Goal: Task Accomplishment & Management: Manage account settings

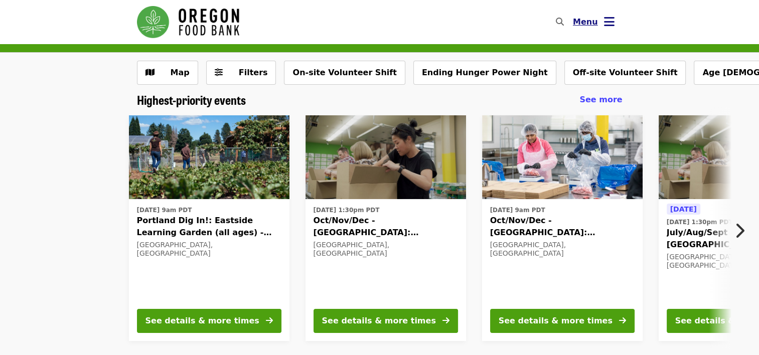
click at [610, 20] on icon "bars icon" at bounding box center [609, 22] width 11 height 15
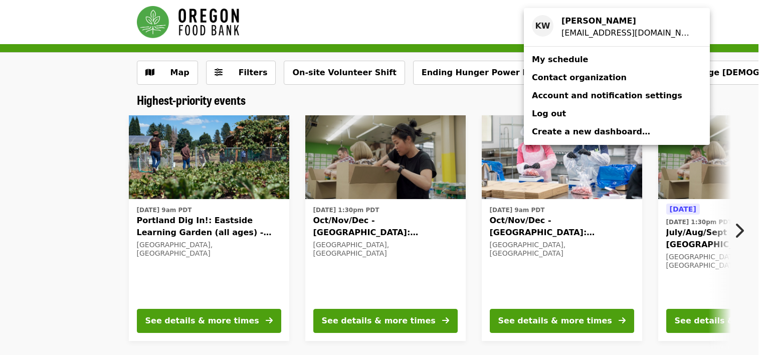
click at [709, 25] on div "Account menu" at bounding box center [383, 177] width 766 height 355
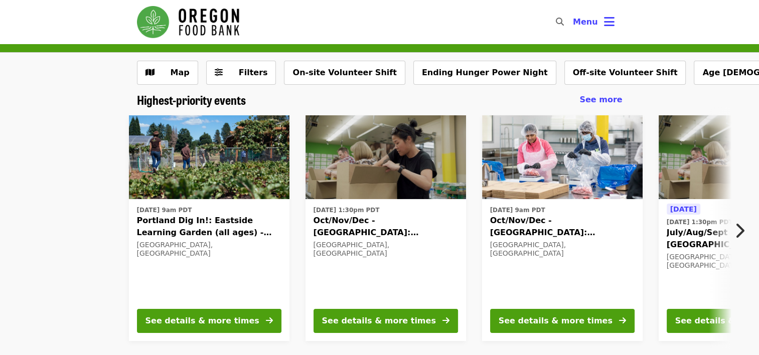
click at [746, 229] on button "Next item" at bounding box center [742, 231] width 33 height 28
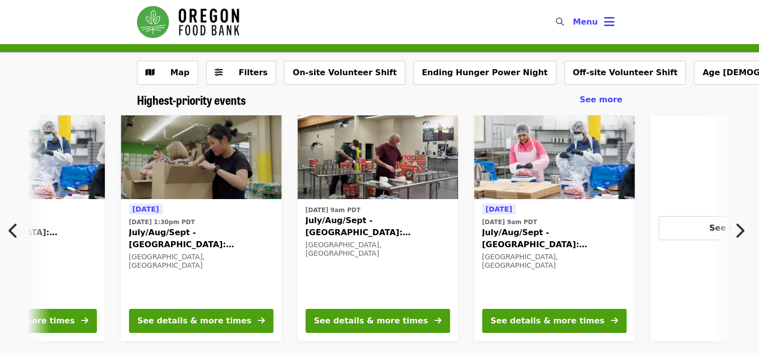
scroll to position [0, 540]
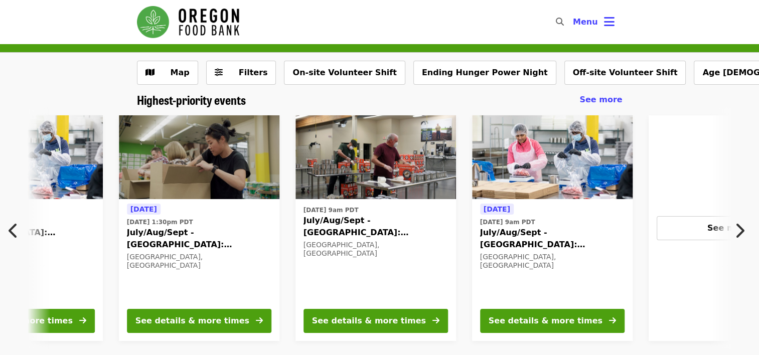
click at [730, 232] on button "Next item" at bounding box center [742, 231] width 33 height 28
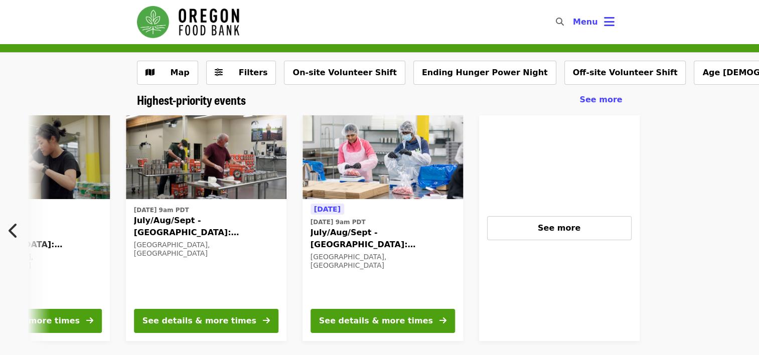
scroll to position [0, 802]
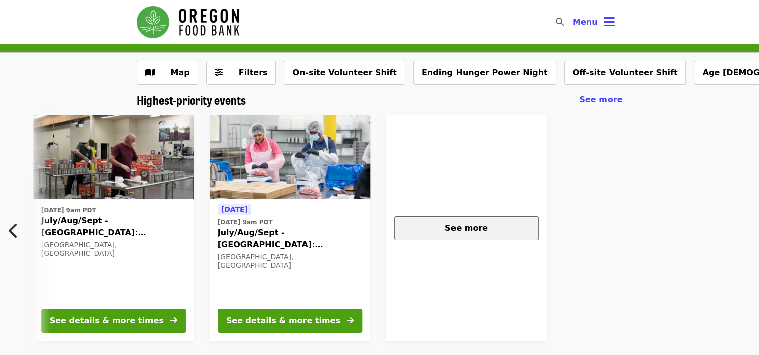
click at [464, 225] on span "See more" at bounding box center [466, 228] width 43 height 10
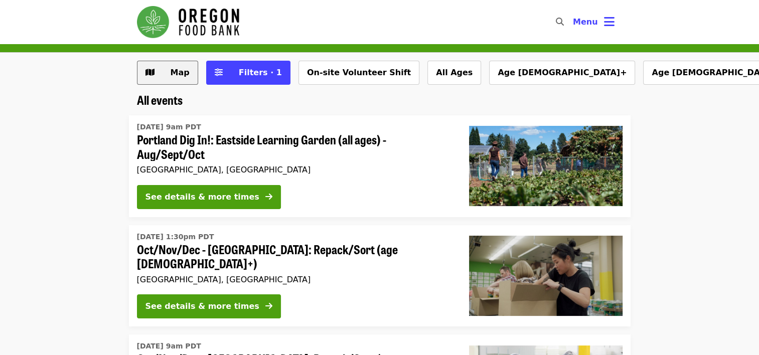
click at [174, 71] on span "Map" at bounding box center [180, 73] width 19 height 10
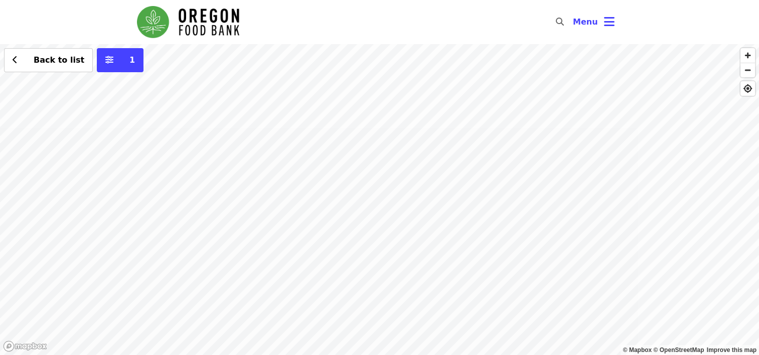
drag, startPoint x: 503, startPoint y: 118, endPoint x: 407, endPoint y: 233, distance: 149.5
click at [407, 233] on div "Back to list 1" at bounding box center [379, 199] width 759 height 311
click at [30, 59] on span "Back to list" at bounding box center [54, 60] width 61 height 12
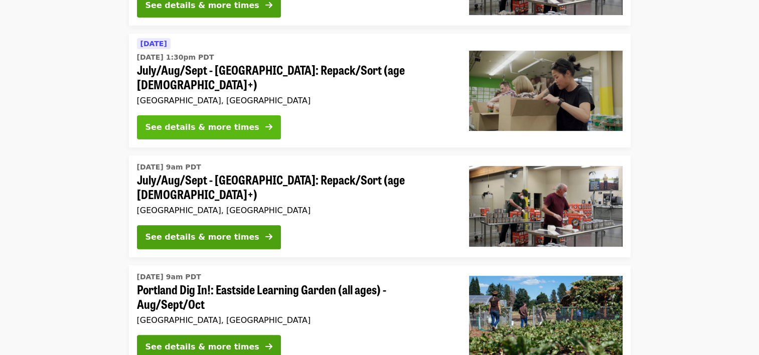
scroll to position [401, 0]
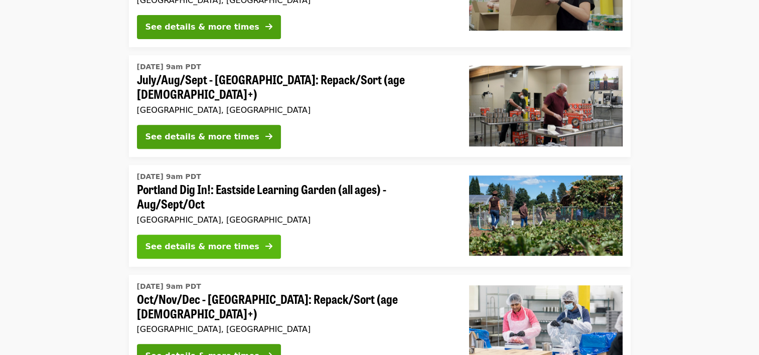
click at [189, 241] on div "See details & more times" at bounding box center [202, 247] width 114 height 12
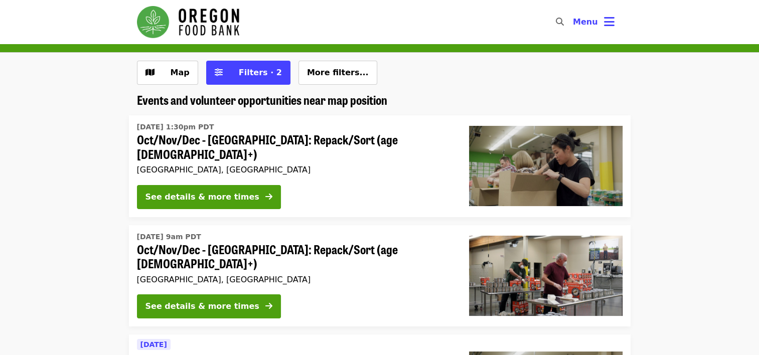
scroll to position [401, 0]
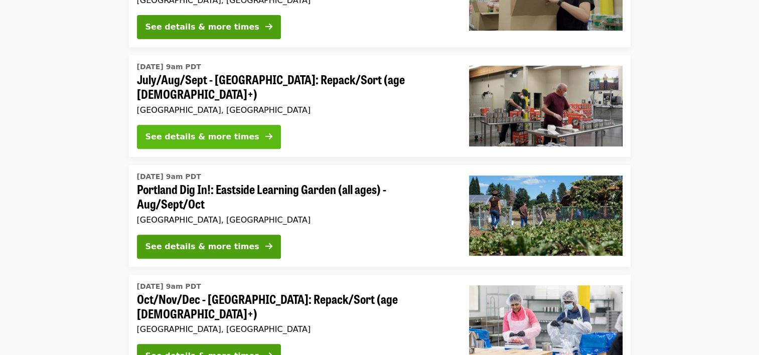
click at [232, 131] on div "See details & more times" at bounding box center [202, 137] width 114 height 12
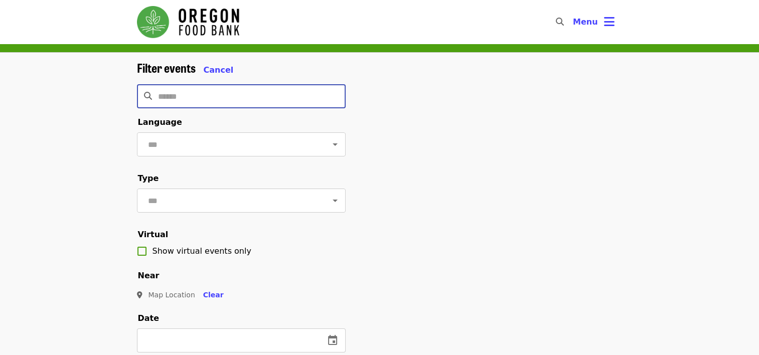
click at [251, 92] on input "Search" at bounding box center [252, 96] width 188 height 24
type input "*********"
click button "Clear" at bounding box center [213, 295] width 37 height 19
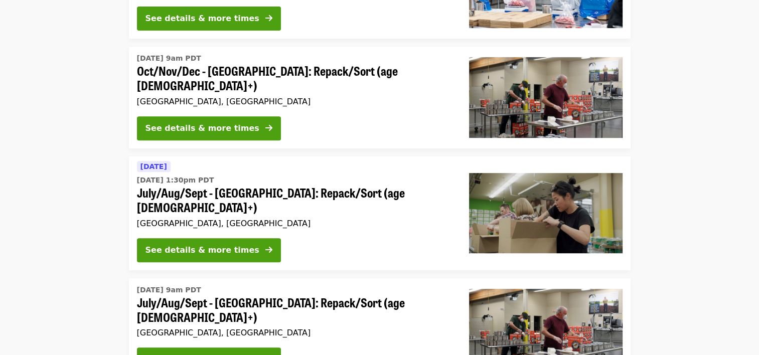
scroll to position [401, 0]
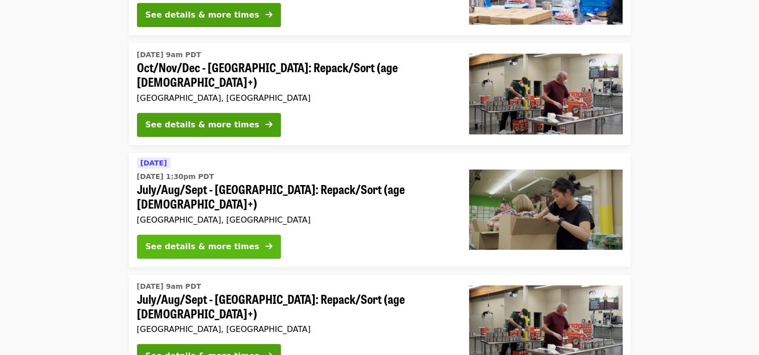
click at [235, 241] on div "See details & more times" at bounding box center [202, 247] width 114 height 12
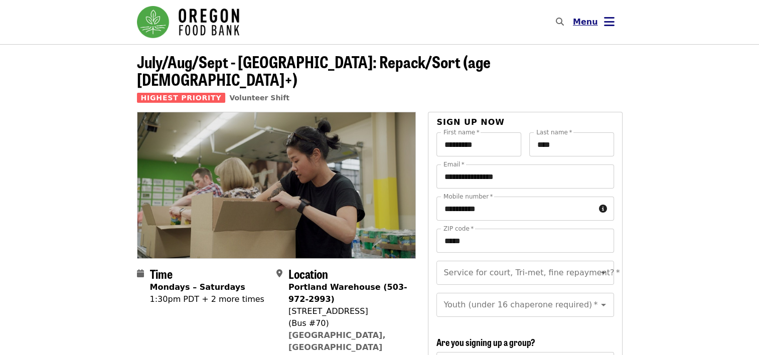
click at [611, 22] on icon "bars icon" at bounding box center [609, 22] width 11 height 15
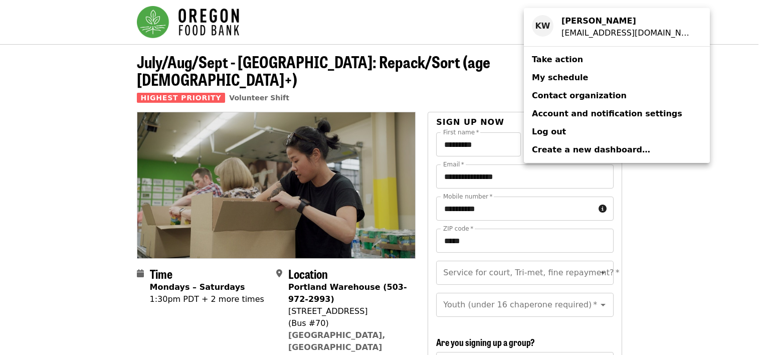
click at [557, 80] on span "My schedule" at bounding box center [560, 78] width 56 height 10
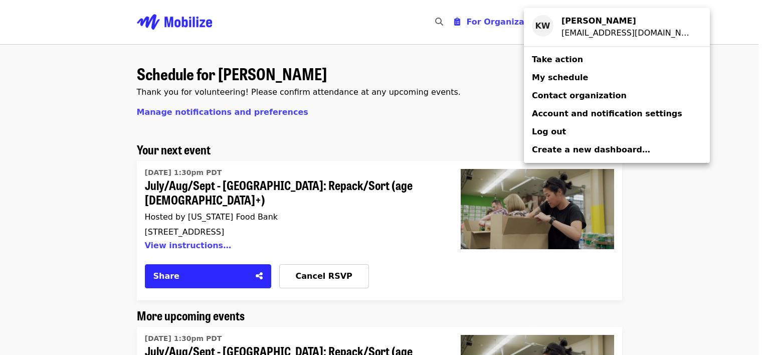
click at [758, 175] on div "Account menu" at bounding box center [383, 177] width 766 height 355
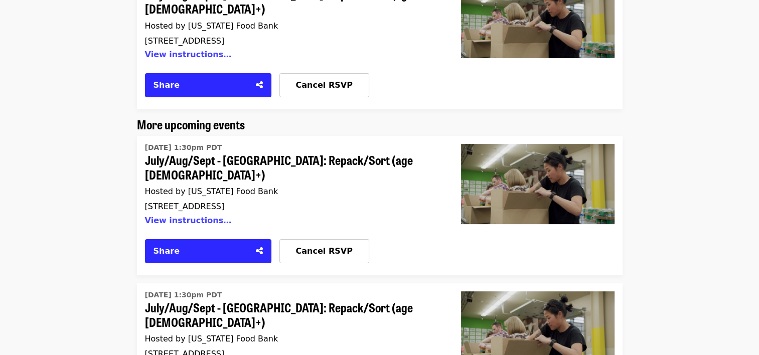
scroll to position [251, 0]
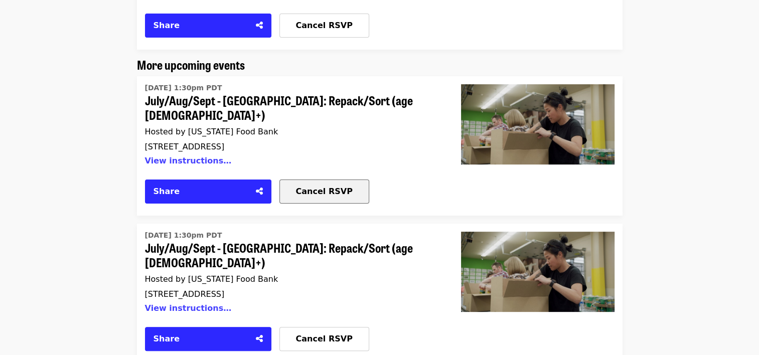
click at [321, 180] on button "Cancel RSVP" at bounding box center [324, 192] width 90 height 24
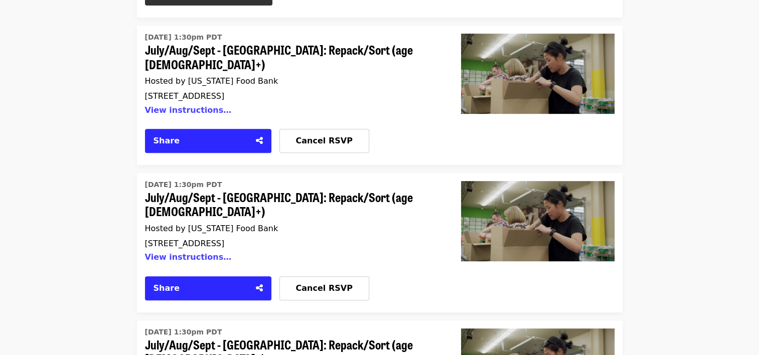
scroll to position [451, 0]
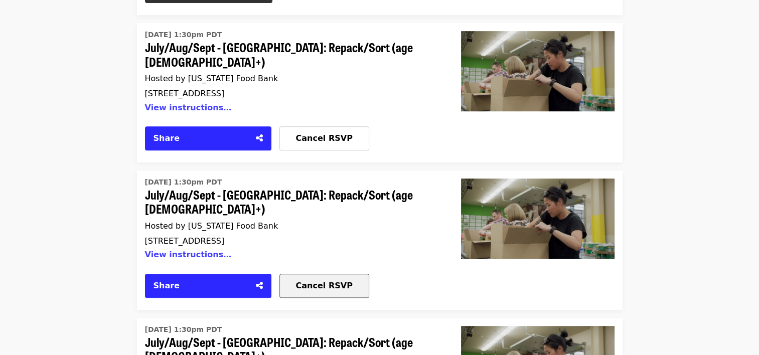
click at [319, 281] on span "Cancel RSVP" at bounding box center [324, 286] width 57 height 10
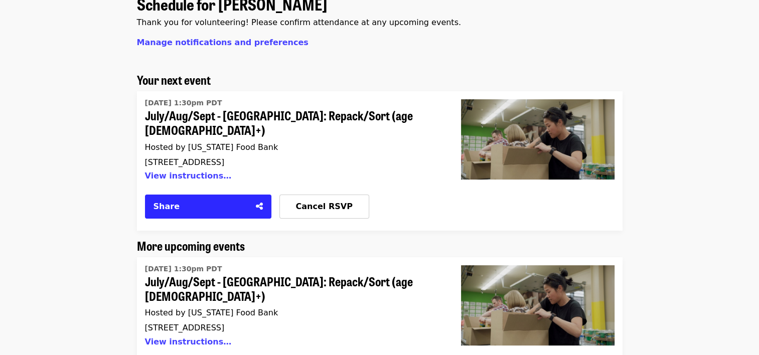
scroll to position [0, 0]
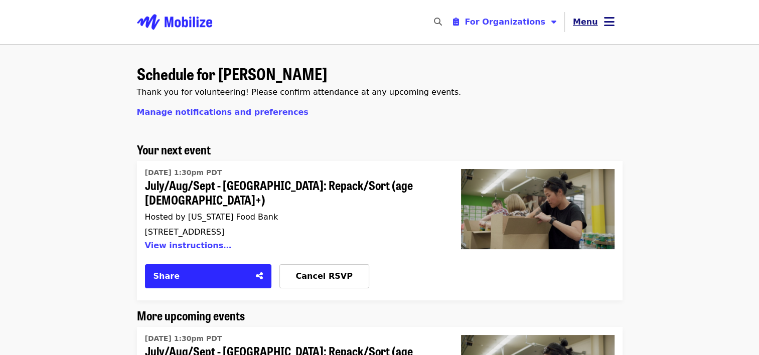
click at [610, 20] on icon "bars icon" at bounding box center [609, 22] width 11 height 15
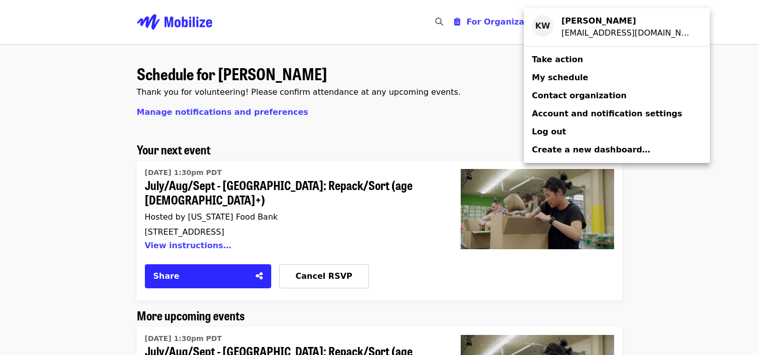
click at [703, 127] on div "Account menu" at bounding box center [383, 177] width 766 height 355
